Goal: Transaction & Acquisition: Purchase product/service

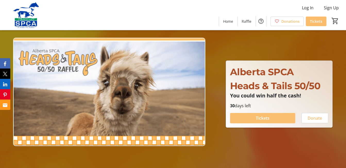
click at [266, 118] on span "Tickets" at bounding box center [263, 118] width 14 height 6
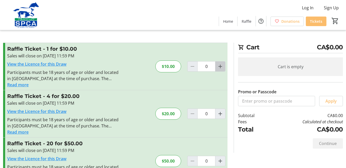
click at [220, 66] on mat-icon "Increment by one" at bounding box center [220, 66] width 6 height 6
type input "1"
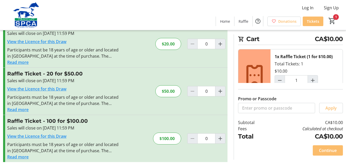
scroll to position [70, 0]
click at [331, 151] on span "Continue" at bounding box center [328, 150] width 18 height 6
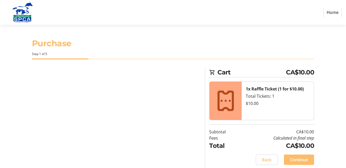
select select "CA"
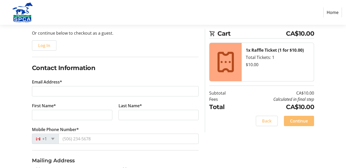
scroll to position [52, 0]
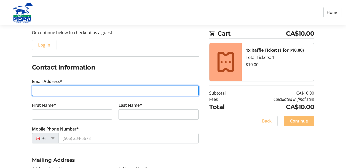
click at [45, 90] on input "Email Address*" at bounding box center [115, 90] width 167 height 10
type input "[EMAIL_ADDRESS][DOMAIN_NAME]"
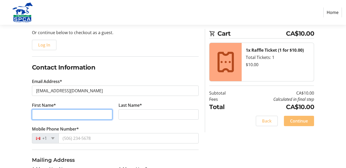
type input "[PERSON_NAME]"
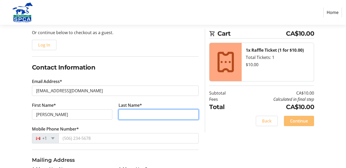
type input "[PERSON_NAME]"
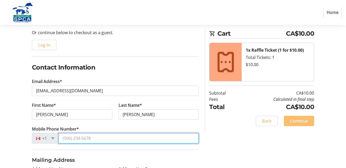
type input "[PHONE_NUMBER]"
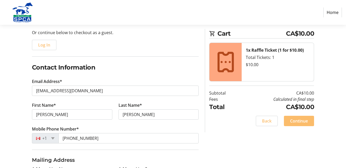
type input "[STREET_ADDRESS]"
type input "202"
type input "[GEOGRAPHIC_DATA]"
select select "AB"
type input "T4S 0H6"
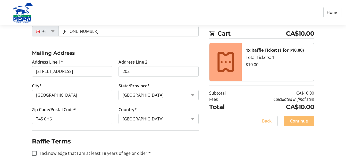
scroll to position [159, 0]
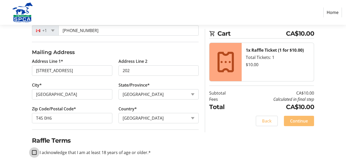
click at [35, 152] on input "I acknowledge that I am at least 18 years of age or older.*" at bounding box center [34, 152] width 5 height 5
checkbox input "true"
click at [299, 121] on span "Continue" at bounding box center [299, 121] width 18 height 6
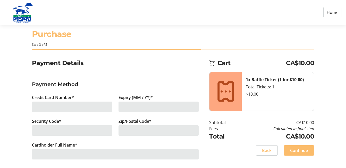
scroll to position [13, 0]
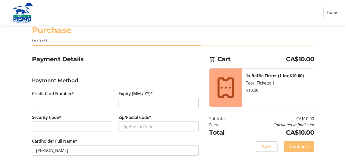
click at [229, 3] on nav "Home" at bounding box center [173, 12] width 346 height 25
click at [14, 115] on div "Payment Details Payment Method Credit Card Number* Expiry (MM / YY)* Security C…" at bounding box center [173, 110] width 346 height 113
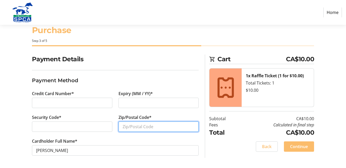
click at [126, 127] on input "Zip/Postal Code*" at bounding box center [159, 126] width 80 height 10
click at [125, 126] on input "Zip/Postal Code*" at bounding box center [159, 126] width 80 height 10
type input "T4S 0H6"
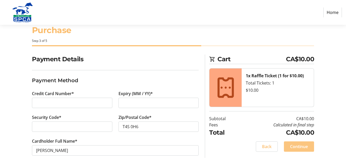
click at [305, 146] on span "Continue" at bounding box center [299, 146] width 18 height 6
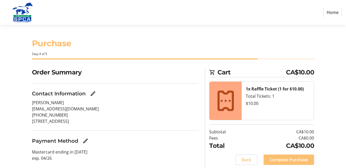
click at [285, 158] on span "Complete Purchase" at bounding box center [289, 159] width 38 height 6
